Goal: Find contact information: Find contact information

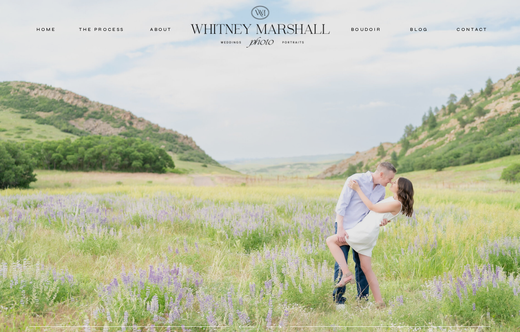
click at [472, 29] on nav "contact" at bounding box center [472, 29] width 38 height 7
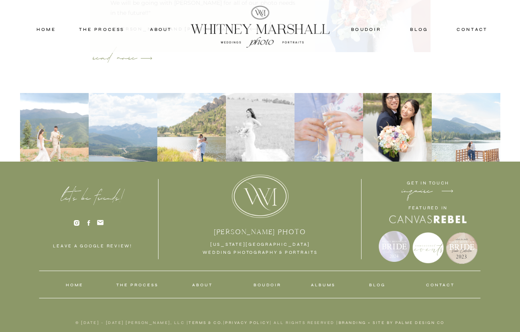
scroll to position [1086, 0]
click at [78, 224] on icon at bounding box center [77, 223] width 6 height 6
click at [48, 27] on nav "home" at bounding box center [46, 29] width 35 height 7
